Goal: Information Seeking & Learning: Learn about a topic

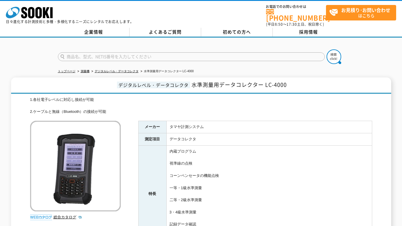
click at [149, 52] on input "text" at bounding box center [191, 56] width 267 height 9
paste input "LD-13"
type input "LD-13"
click at [335, 50] on img at bounding box center [333, 56] width 15 height 15
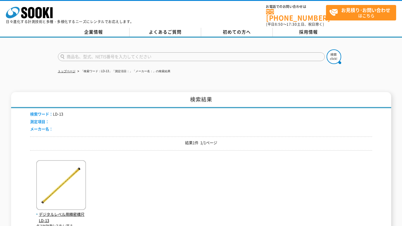
scroll to position [49, 0]
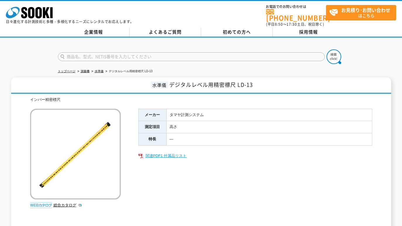
click at [164, 152] on link "関連PDF1 付属品リスト" at bounding box center [255, 156] width 234 height 8
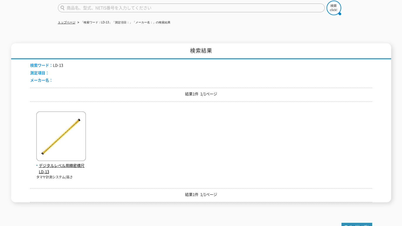
drag, startPoint x: 0, startPoint y: 0, endPoint x: 133, endPoint y: 89, distance: 160.3
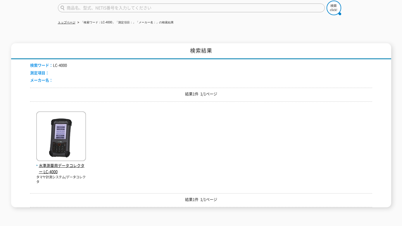
drag, startPoint x: 120, startPoint y: 101, endPoint x: 122, endPoint y: 98, distance: 3.3
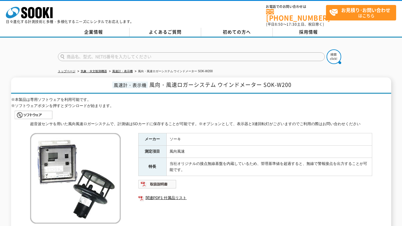
drag, startPoint x: 0, startPoint y: 0, endPoint x: 120, endPoint y: 98, distance: 155.1
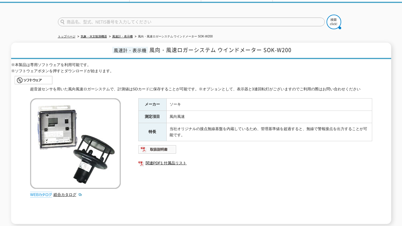
scroll to position [49, 0]
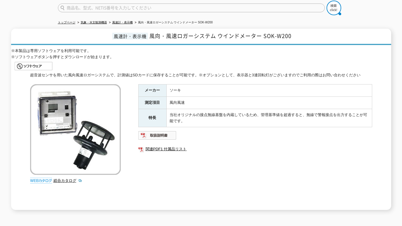
click at [109, 72] on div "超音波センサを用いた風向風速ロガーシステムで、計測値はSDカードに保存することが可能です。※オプションとして、表示器と3連回転灯がございますのでご利用の際はお…" at bounding box center [201, 75] width 342 height 6
drag, startPoint x: 130, startPoint y: 148, endPoint x: 137, endPoint y: 149, distance: 6.8
click at [130, 148] on div "超音波センサを用いた風向風速ロガーシステムで、計測値はSDカードに保存することが可能です。※オプションとして、表示器と3連回転灯がございますのでご利用の際はお…" at bounding box center [201, 141] width 342 height 138
click at [61, 178] on link "総合カタログ" at bounding box center [67, 180] width 29 height 4
click at [37, 62] on img at bounding box center [34, 65] width 38 height 9
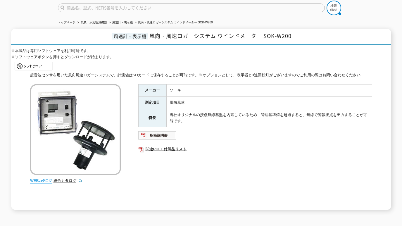
click at [346, 29] on h1 "風速計・表示機 風向・風速ロガーシステム ウインドメーター SOK-W200" at bounding box center [201, 37] width 380 height 16
click at [378, 14] on div "トップページ 気象・水文観測機器 風速計・表示機 風向・風速ロガーシステム ウインドメーター SOK-W200 風速計・表示機 風向・風速ロガーシステム ウイ…" at bounding box center [201, 102] width 402 height 227
drag, startPoint x: 262, startPoint y: 30, endPoint x: 293, endPoint y: 32, distance: 30.5
click at [293, 32] on h1 "風速計・表示機 風向・風速ロガーシステム ウインドメーター SOK-W200" at bounding box center [201, 37] width 380 height 16
copy span "SOK-W200"
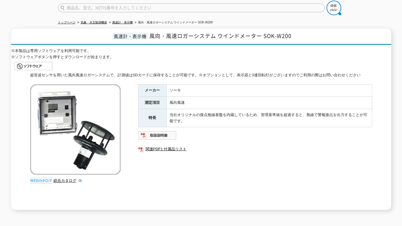
click at [174, 63] on ul at bounding box center [201, 66] width 380 height 12
click at [64, 178] on link "総合カタログ" at bounding box center [67, 180] width 29 height 4
click at [67, 178] on link "総合カタログ" at bounding box center [67, 180] width 29 height 4
click at [162, 131] on img at bounding box center [157, 135] width 38 height 9
click at [168, 135] on img at bounding box center [157, 135] width 38 height 9
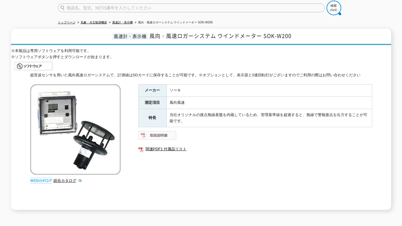
click at [162, 134] on img at bounding box center [157, 135] width 38 height 9
